Goal: Task Accomplishment & Management: Use online tool/utility

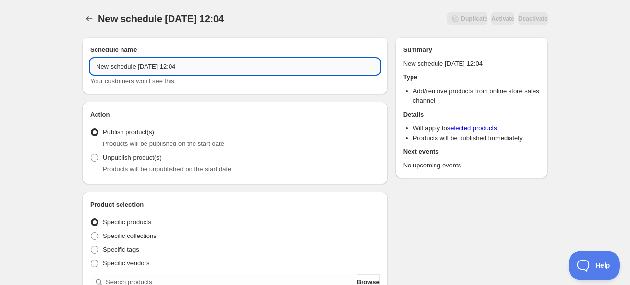
click at [201, 72] on input "New schedule [DATE] 12:04" at bounding box center [235, 67] width 290 height 16
type input "Collectors Club unpub"
click at [120, 166] on span "Products will be unpublished on the start date" at bounding box center [167, 169] width 128 height 7
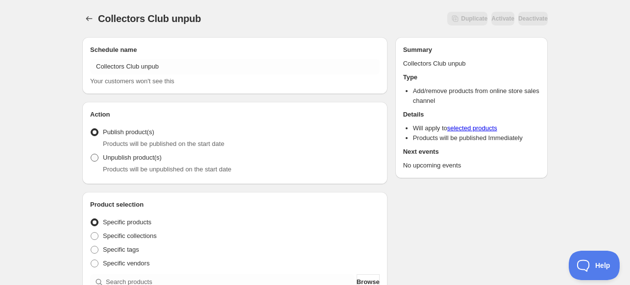
click at [120, 162] on span "Unpublish product(s)" at bounding box center [132, 158] width 59 height 10
click at [91, 154] on input "Unpublish product(s)" at bounding box center [91, 154] width 0 height 0
radio input "true"
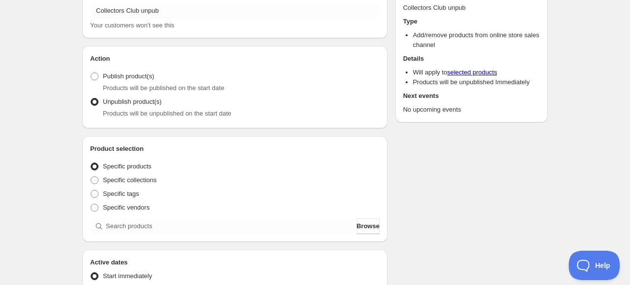
scroll to position [98, 0]
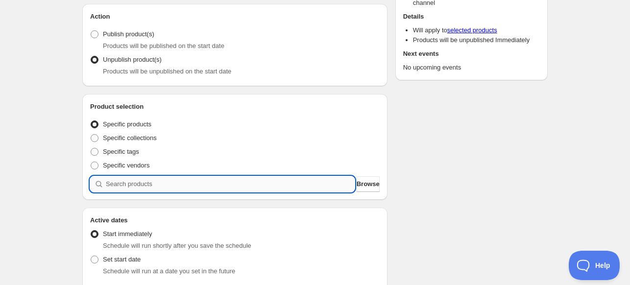
click at [247, 180] on input "search" at bounding box center [230, 184] width 249 height 16
type input "2"
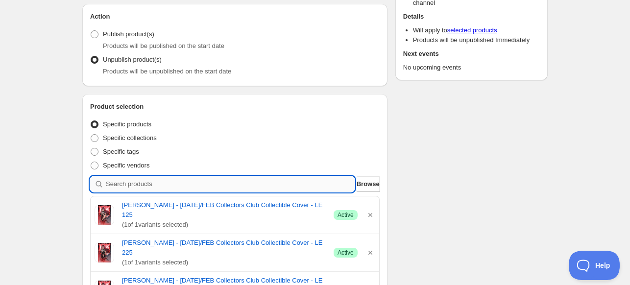
click at [187, 178] on input "search" at bounding box center [230, 184] width 249 height 16
type input "p"
click at [225, 182] on input "search" at bounding box center [230, 184] width 249 height 16
type input "p"
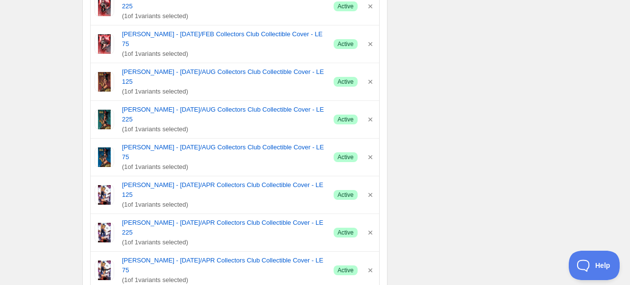
scroll to position [1715, 0]
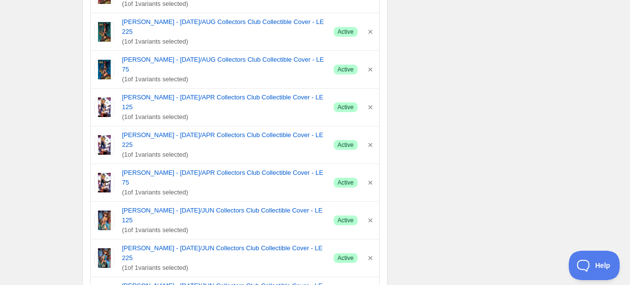
radio input "true"
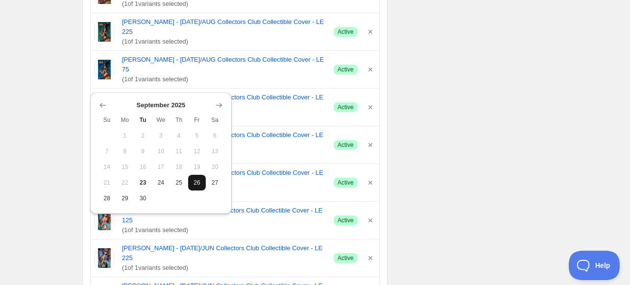
click at [192, 182] on span "26" at bounding box center [197, 183] width 10 height 8
type input "[DATE]"
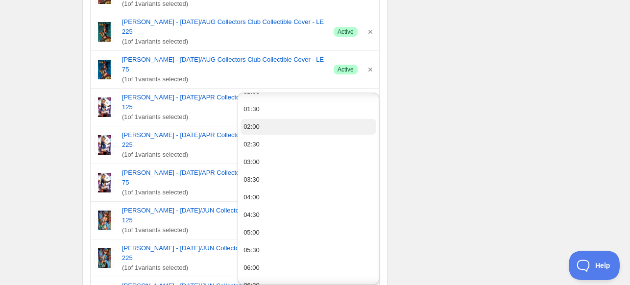
scroll to position [147, 0]
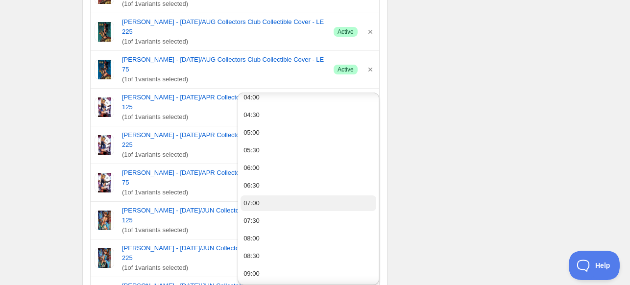
click at [261, 205] on button "07:00" at bounding box center [309, 204] width 136 height 16
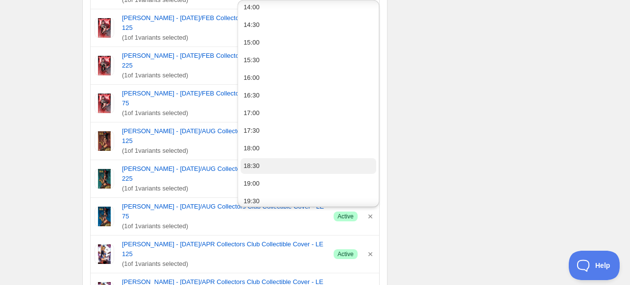
scroll to position [539, 0]
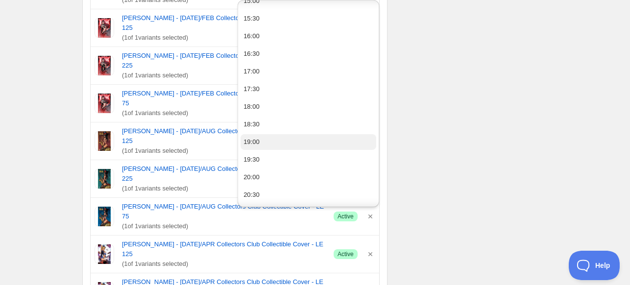
click at [295, 142] on button "19:00" at bounding box center [309, 142] width 136 height 16
type input "19:00"
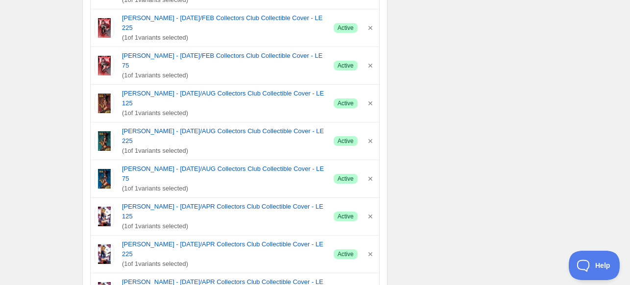
scroll to position [1617, 0]
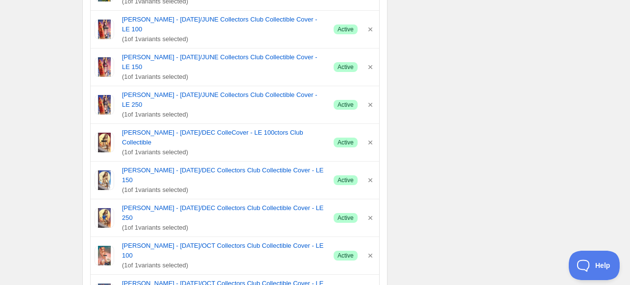
scroll to position [1334, 0]
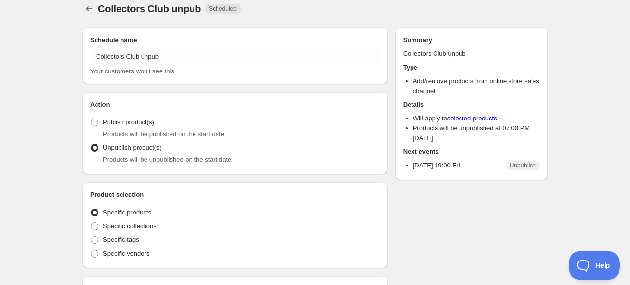
radio input "true"
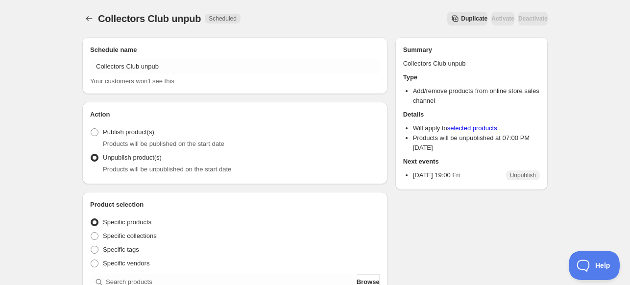
drag, startPoint x: 454, startPoint y: 205, endPoint x: 453, endPoint y: 223, distance: 17.7
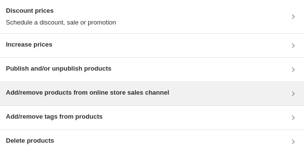
click at [99, 92] on h3 "Add/remove products from online store sales channel" at bounding box center [87, 93] width 163 height 10
